Goal: Task Accomplishment & Management: Manage account settings

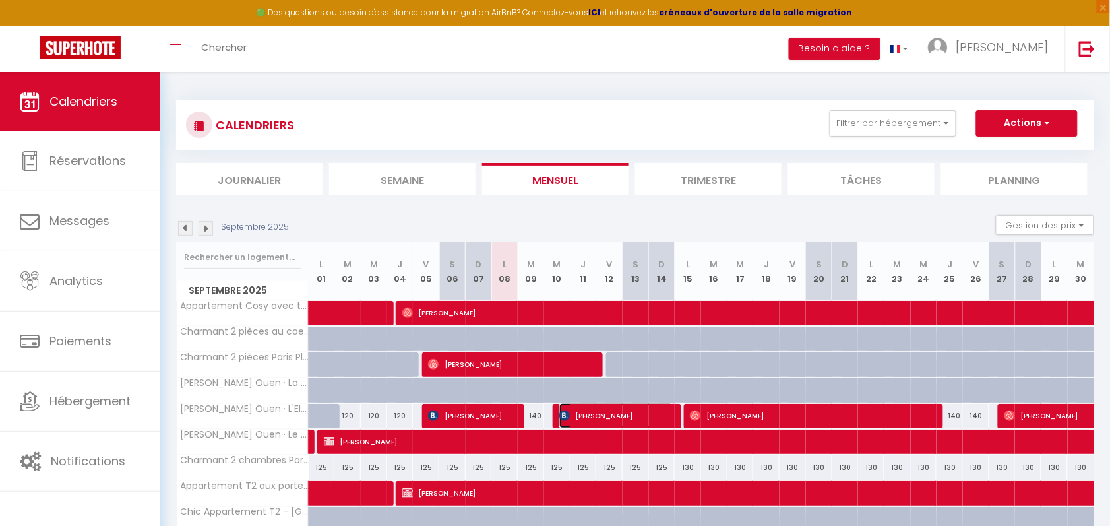
click at [581, 411] on span "Serhii Baliuk" at bounding box center [616, 415] width 114 height 25
select select "OK"
select select "KO"
select select "1"
select select "0"
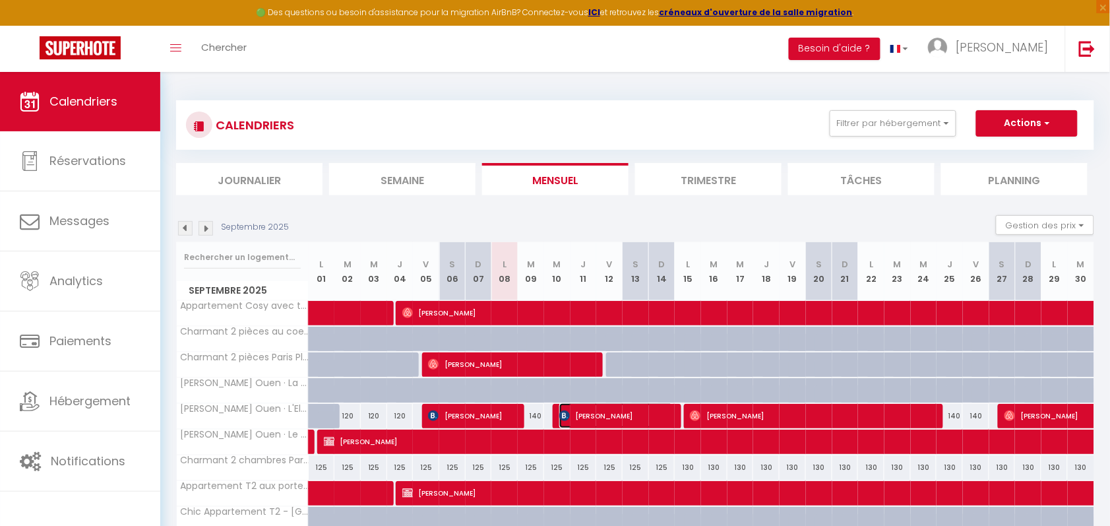
select select "1"
select select
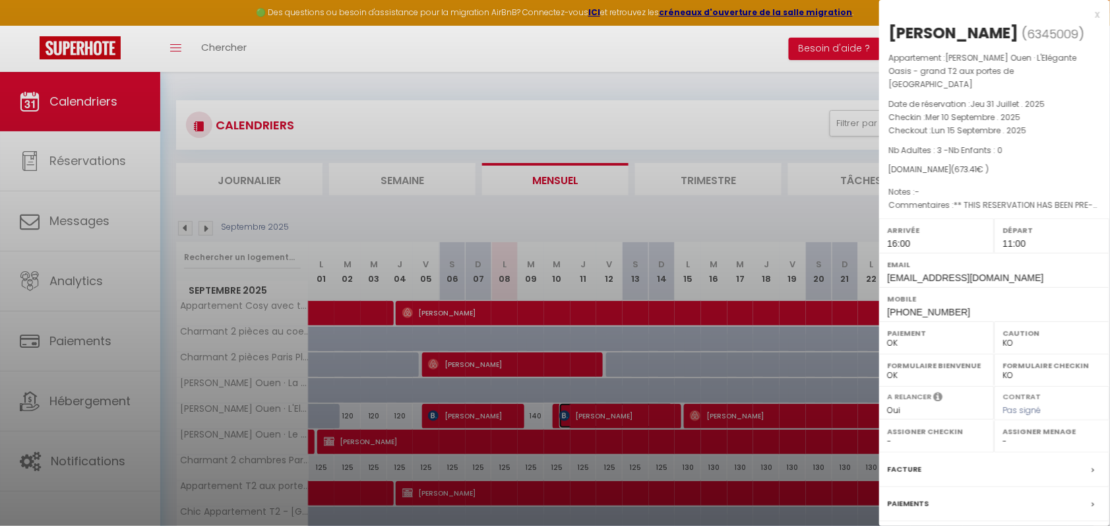
select select "38947"
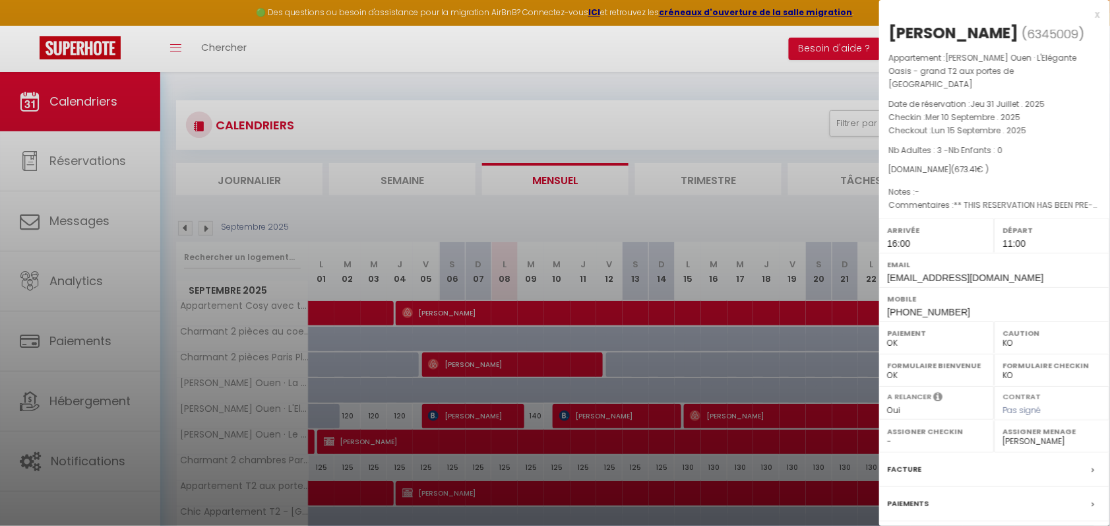
click at [1087, 14] on div "x" at bounding box center [989, 15] width 221 height 16
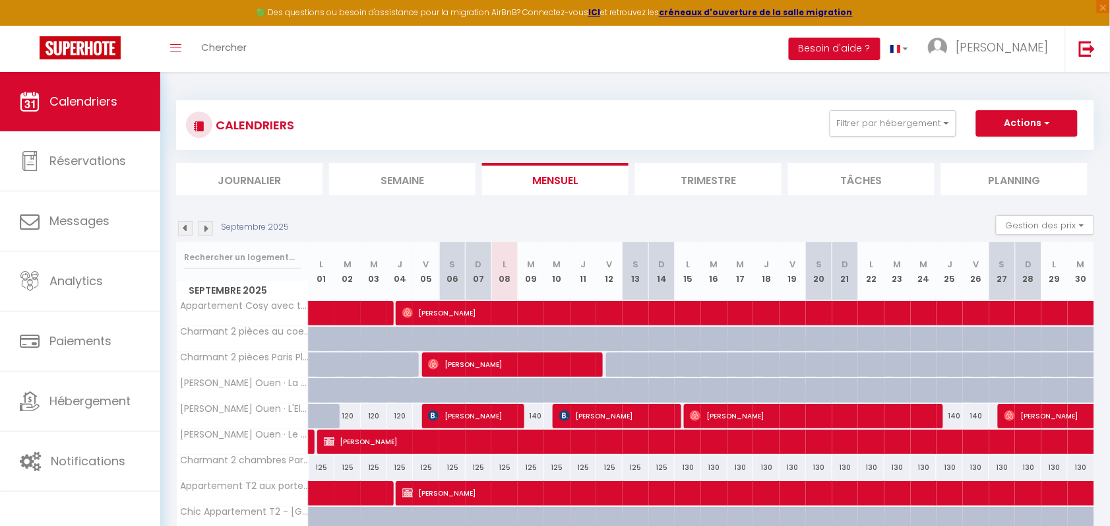
scroll to position [218, 0]
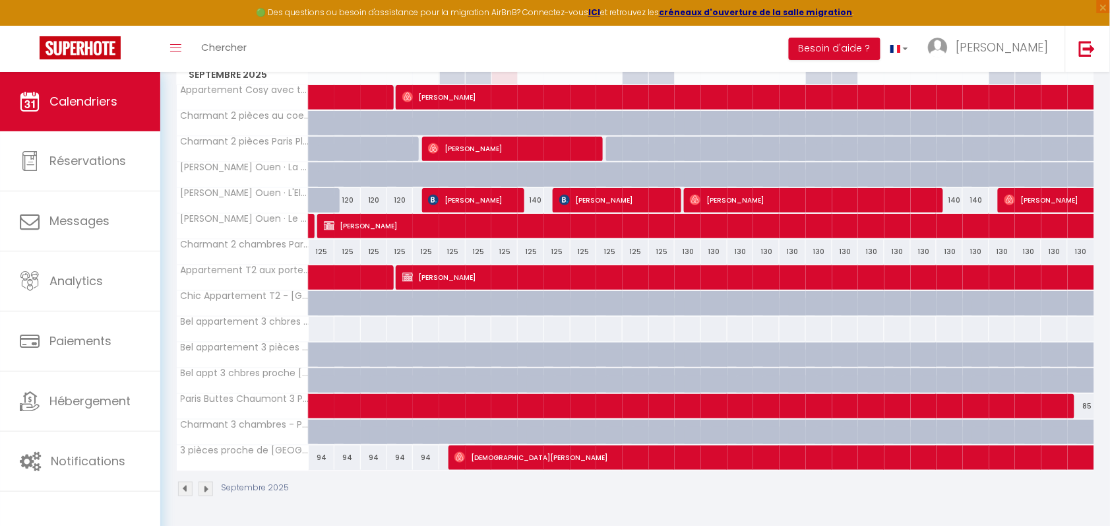
click at [206, 490] on img at bounding box center [206, 489] width 15 height 15
